Goal: Information Seeking & Learning: Learn about a topic

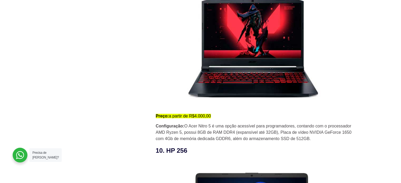
scroll to position [2136, 0]
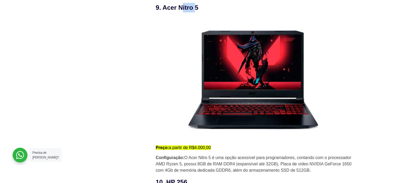
drag, startPoint x: 196, startPoint y: 9, endPoint x: 182, endPoint y: 8, distance: 14.0
click at [182, 8] on h3 "9. Acer Nitro 5" at bounding box center [256, 7] width 200 height 9
drag, startPoint x: 200, startPoint y: 7, endPoint x: 163, endPoint y: 9, distance: 37.5
click at [163, 9] on h3 "9. Acer Nitro 5" at bounding box center [256, 7] width 200 height 9
copy h3 "Acer Nitro 5"
